Goal: Find specific page/section: Find specific page/section

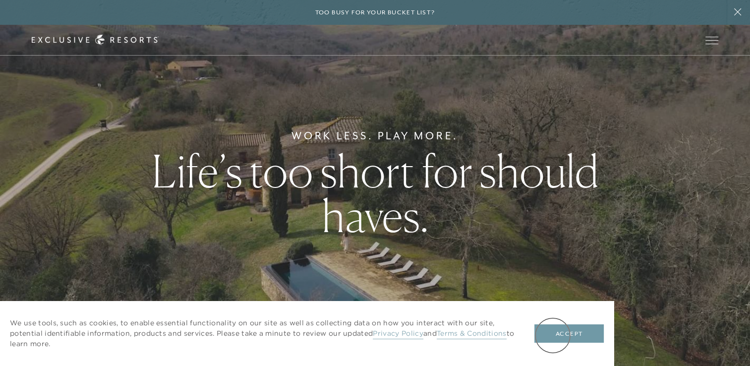
click at [553, 335] on button "Accept" at bounding box center [568, 333] width 69 height 19
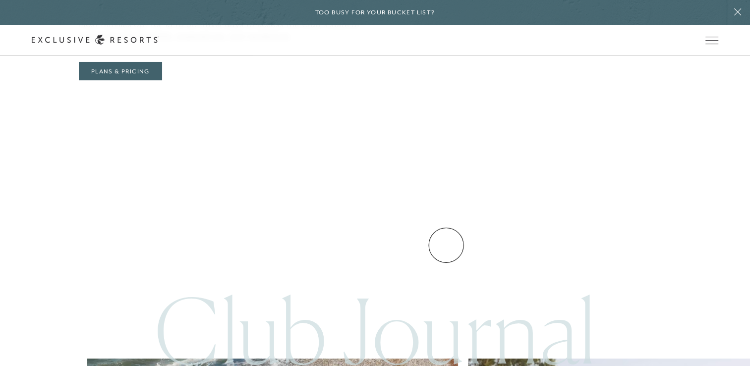
scroll to position [3913, 0]
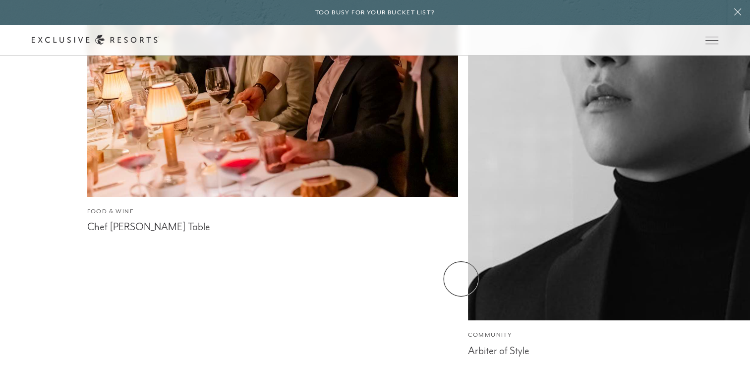
scroll to position [3817, 0]
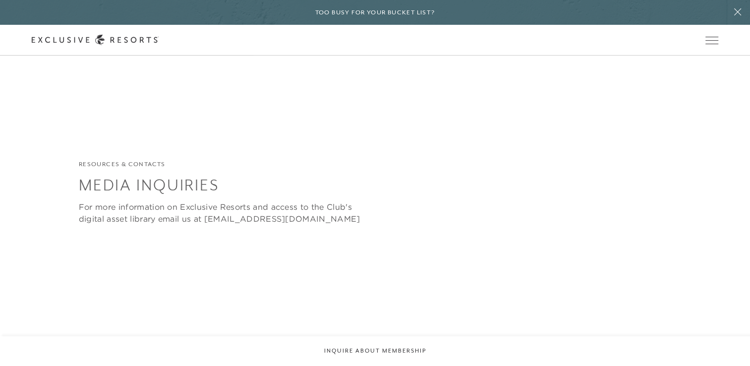
scroll to position [2353, 0]
